Goal: Check status: Check status

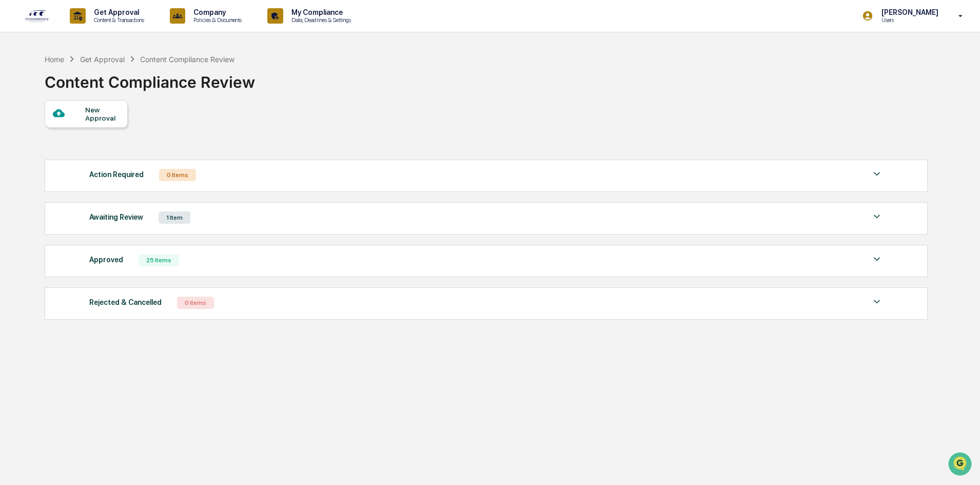
click at [268, 222] on div "Awaiting Review 1 Item" at bounding box center [486, 217] width 794 height 14
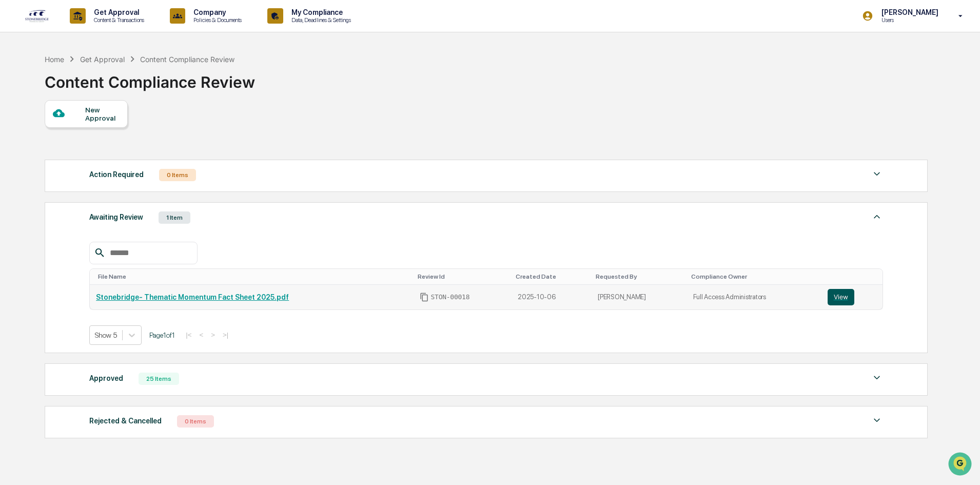
click at [842, 293] on button "View" at bounding box center [841, 297] width 27 height 16
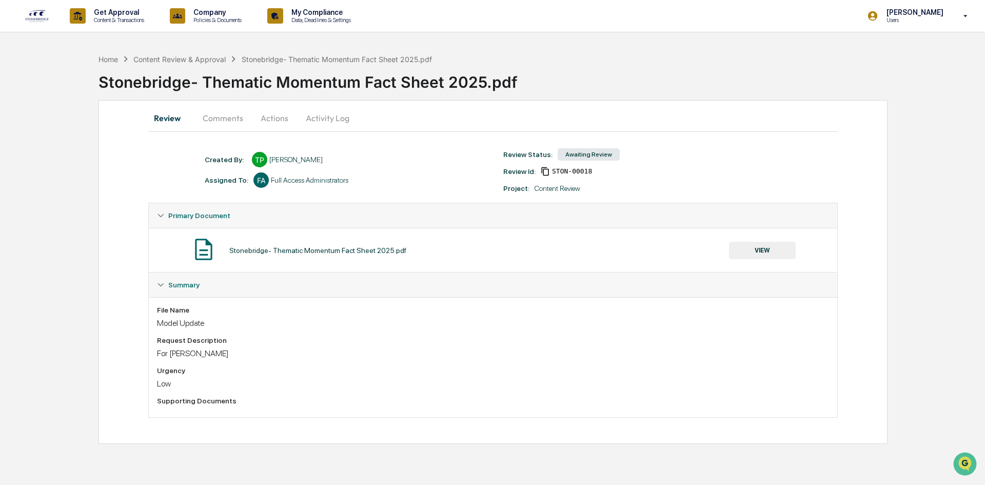
click at [321, 119] on button "Activity Log" at bounding box center [328, 118] width 60 height 25
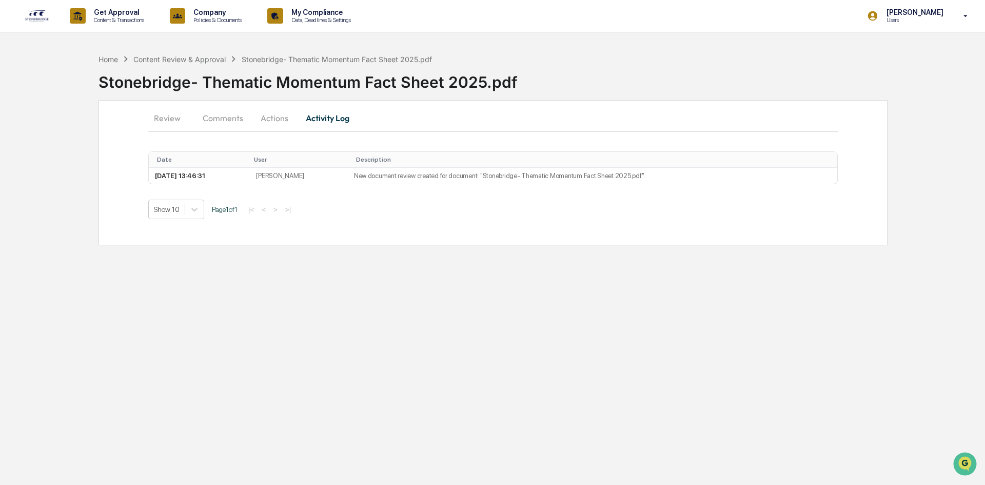
click at [274, 122] on button "Actions" at bounding box center [274, 118] width 46 height 25
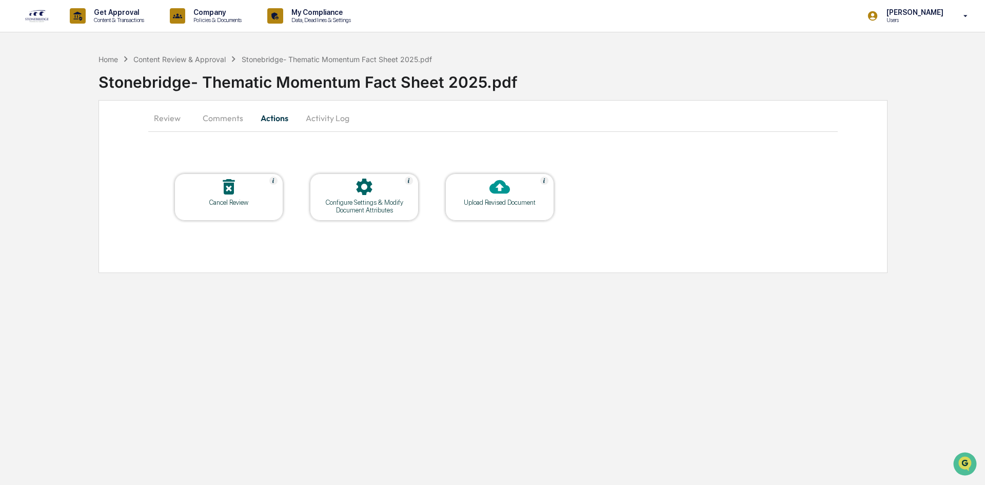
click at [501, 187] on icon at bounding box center [499, 186] width 21 height 21
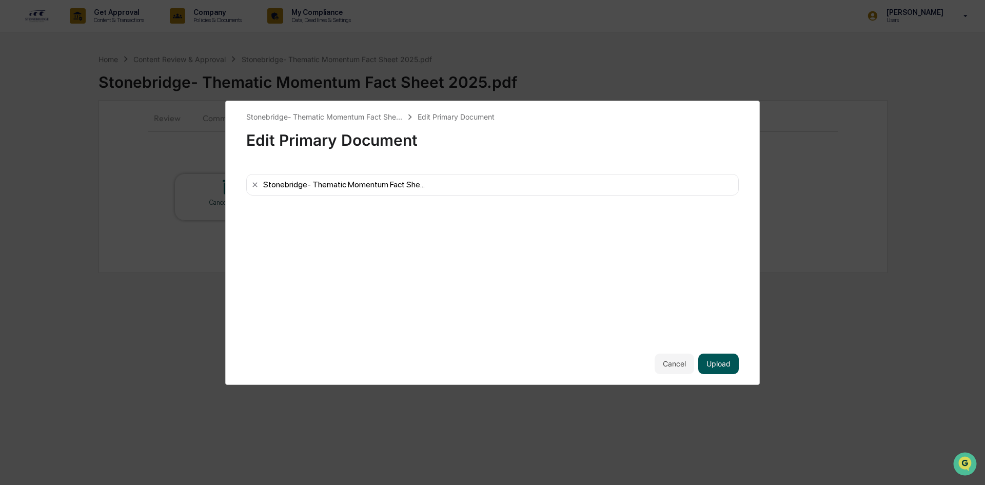
click at [727, 362] on button "Upload" at bounding box center [718, 364] width 41 height 21
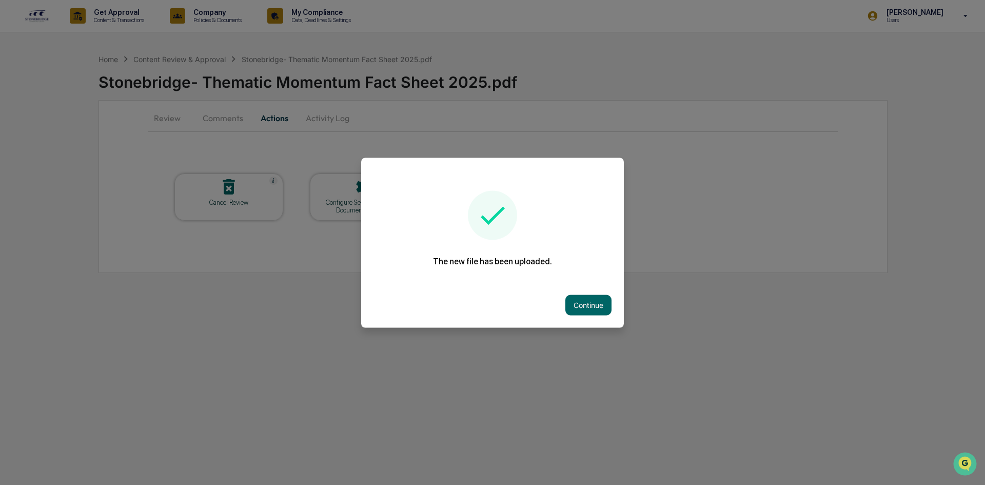
click at [585, 309] on button "Continue" at bounding box center [588, 305] width 46 height 21
